Goal: Information Seeking & Learning: Learn about a topic

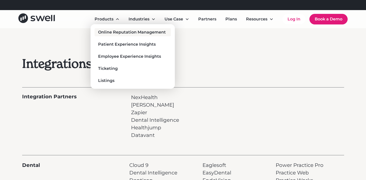
click at [116, 30] on div "Online Reputation Management" at bounding box center [132, 32] width 68 height 6
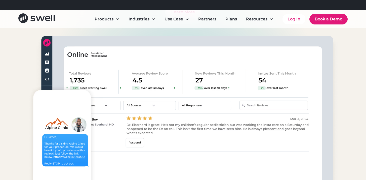
scroll to position [1801, 0]
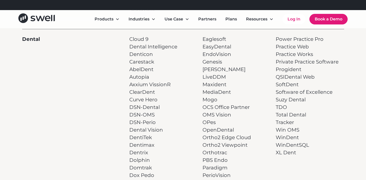
scroll to position [130, 0]
